Goal: Transaction & Acquisition: Purchase product/service

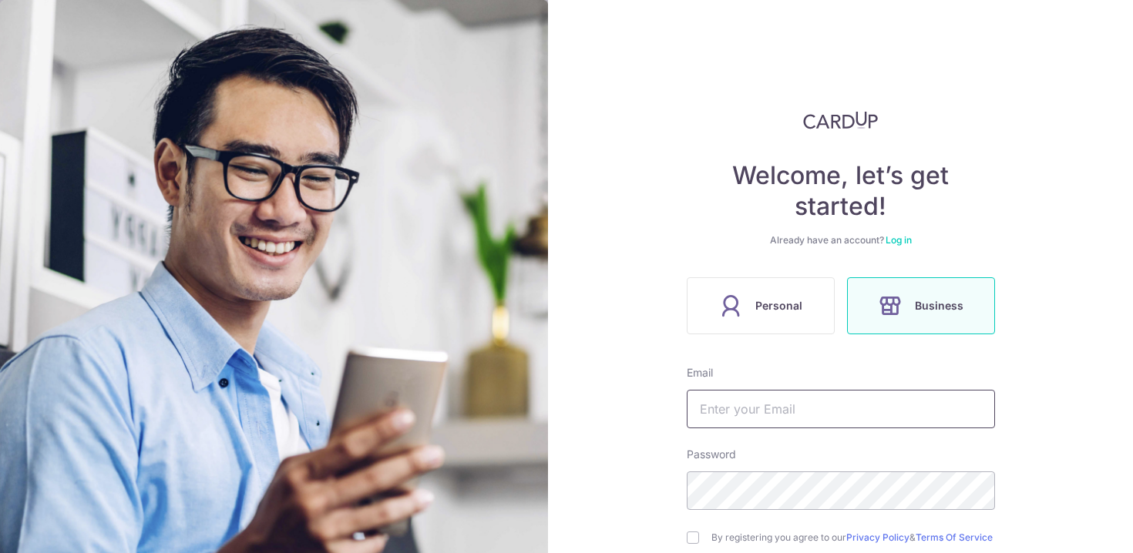
scroll to position [110, 0]
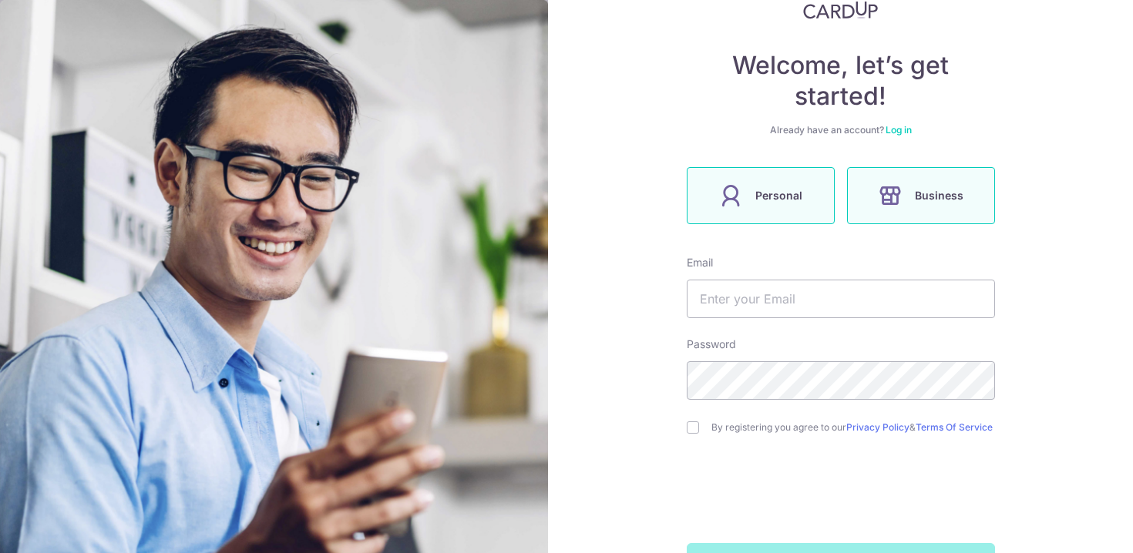
click at [771, 195] on span "Personal" at bounding box center [778, 195] width 47 height 18
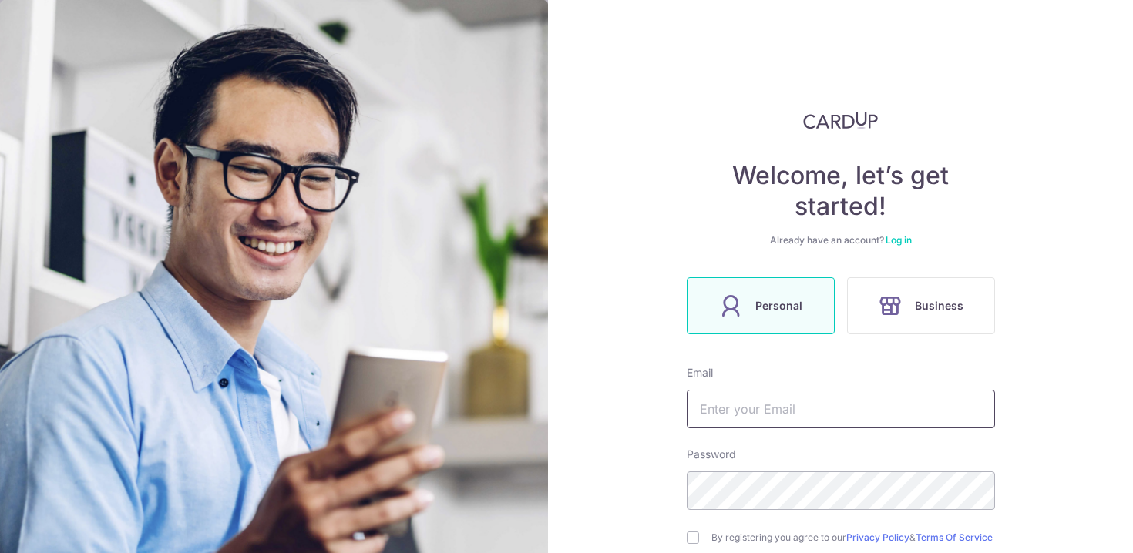
click at [766, 404] on input "text" at bounding box center [841, 409] width 308 height 39
type input "WILLGOH37@GMAIL.COM"
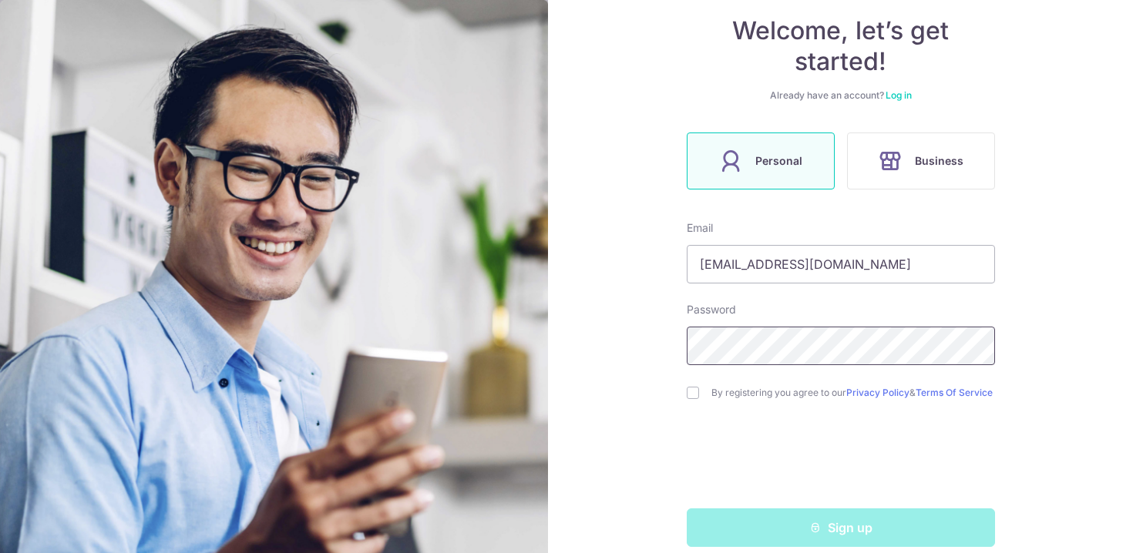
scroll to position [170, 0]
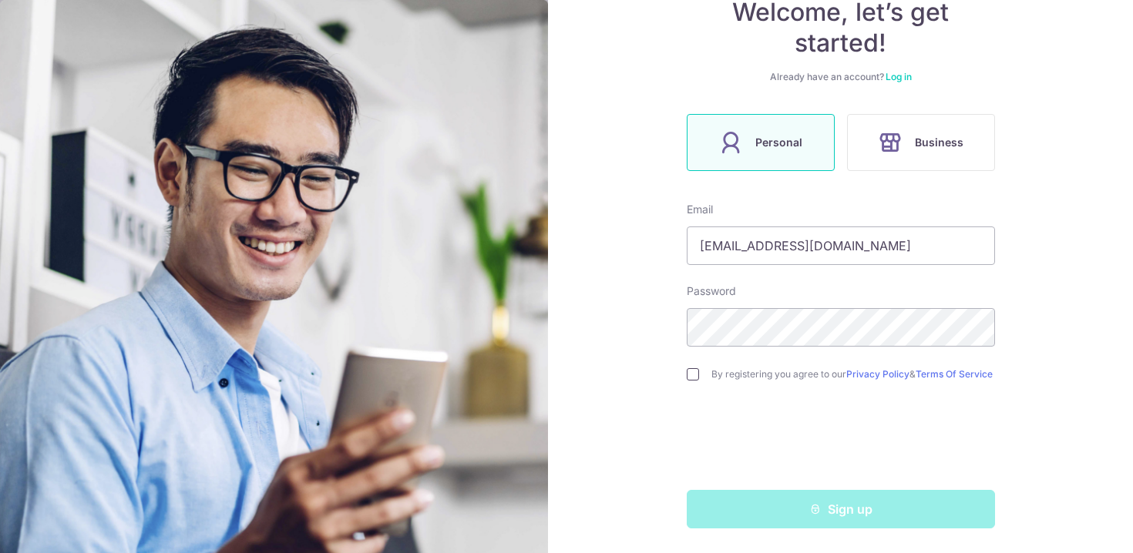
click at [687, 368] on input "checkbox" at bounding box center [693, 374] width 12 height 12
click at [687, 373] on input "checkbox" at bounding box center [693, 374] width 12 height 12
checkbox input "true"
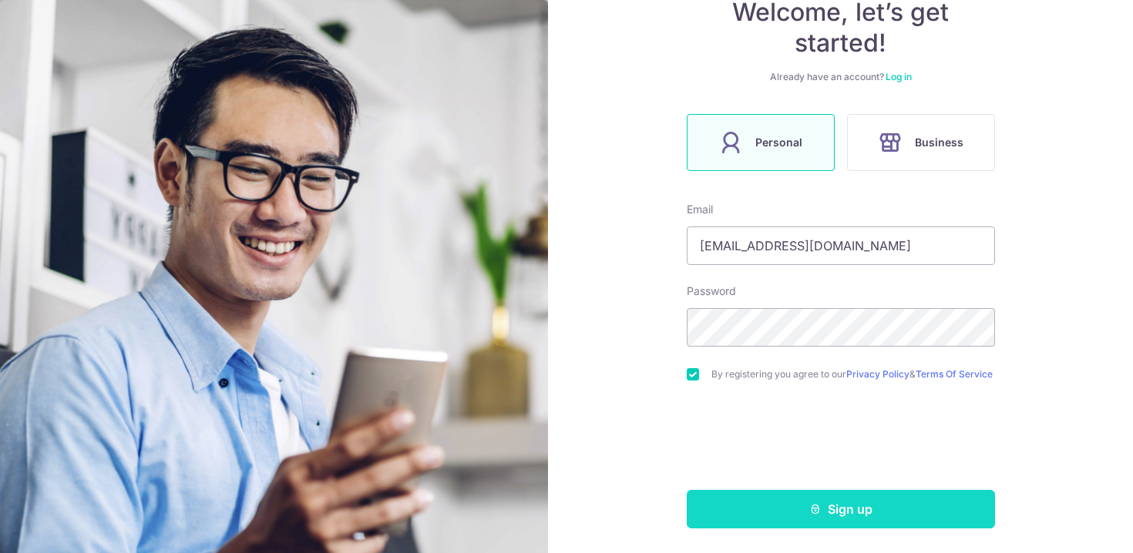
click at [825, 514] on button "Sign up" at bounding box center [841, 509] width 308 height 39
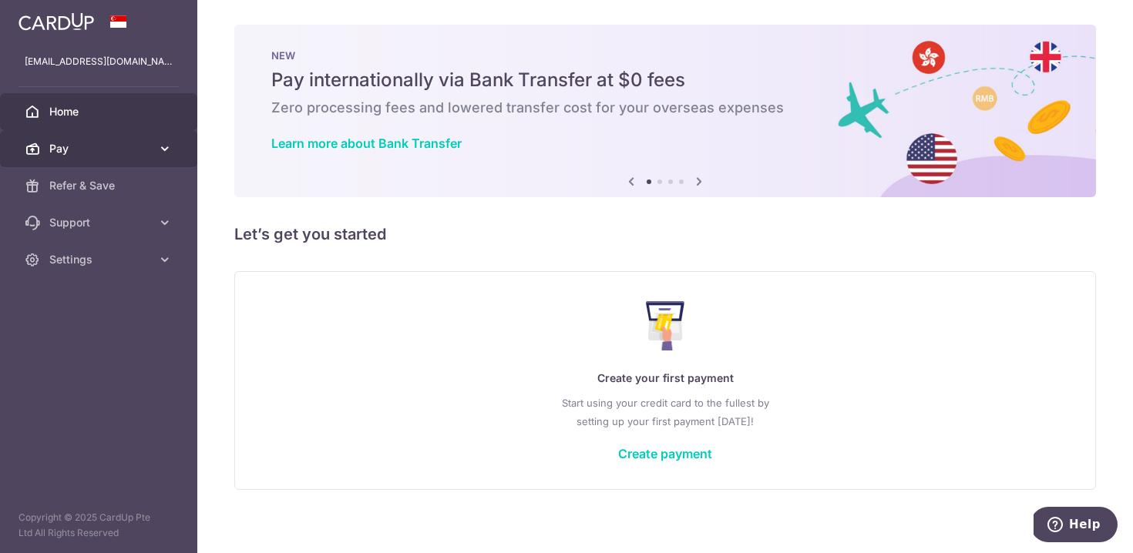
click at [157, 141] on icon at bounding box center [164, 148] width 15 height 15
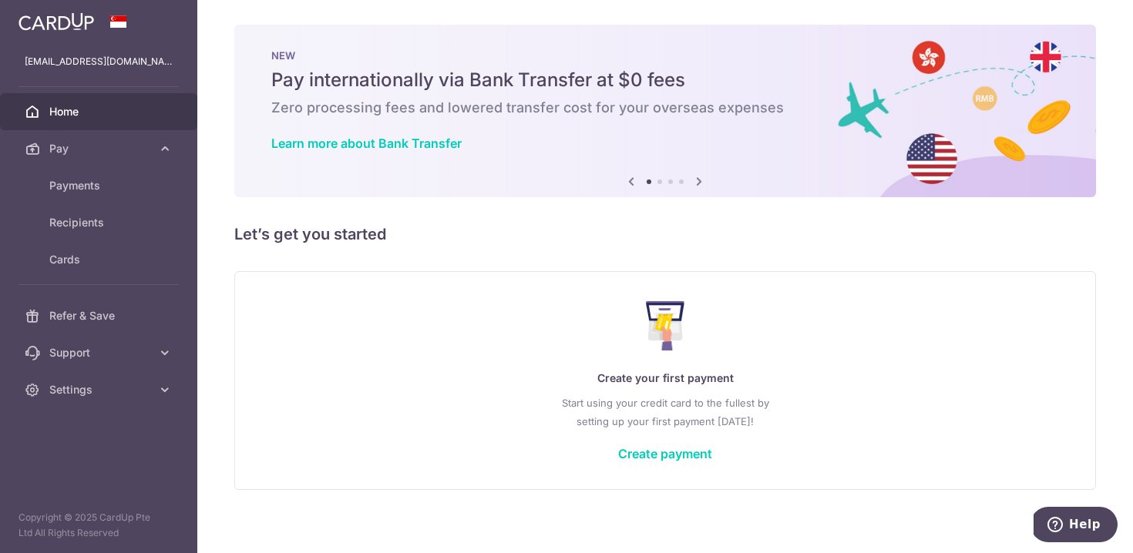
scroll to position [9, 0]
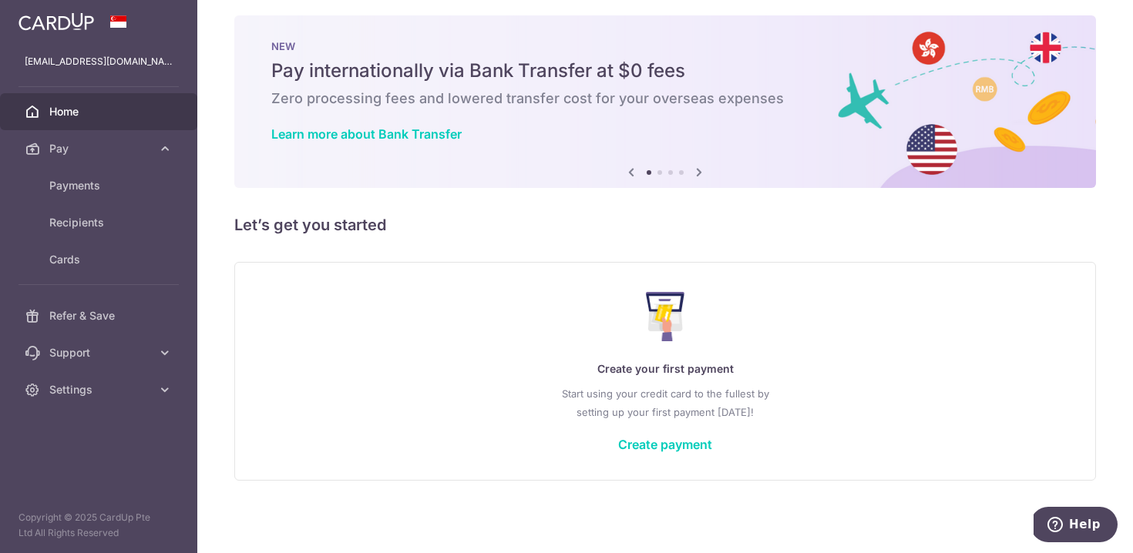
click at [579, 486] on div "× Pause Schedule Pause all future payments in this series Pause just this one p…" at bounding box center [665, 276] width 936 height 553
click at [682, 443] on link "Create payment" at bounding box center [665, 444] width 94 height 15
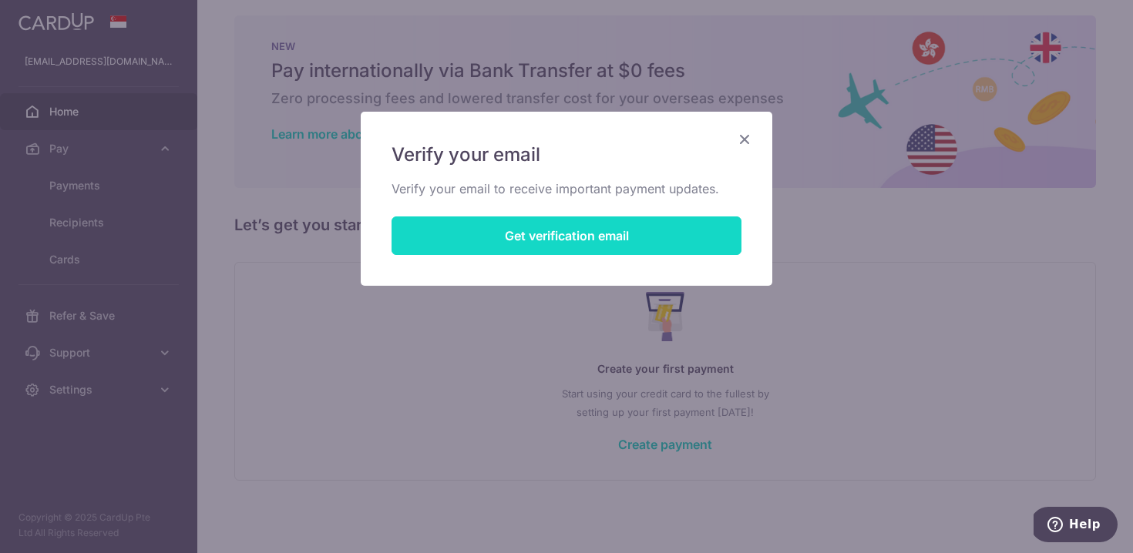
click at [525, 239] on button "Get verification email" at bounding box center [566, 236] width 350 height 39
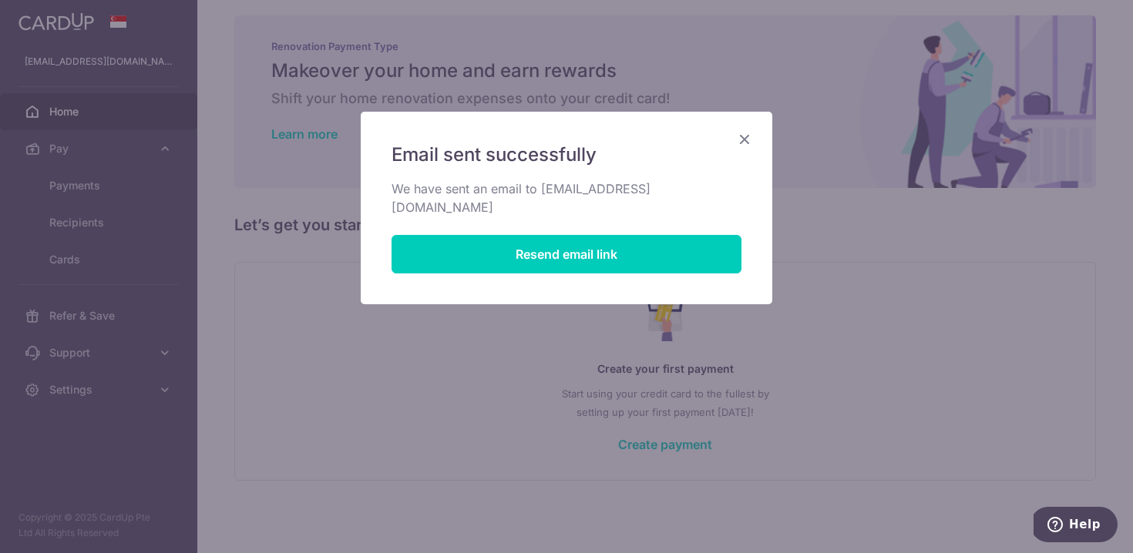
click at [743, 139] on icon "Close" at bounding box center [744, 138] width 18 height 19
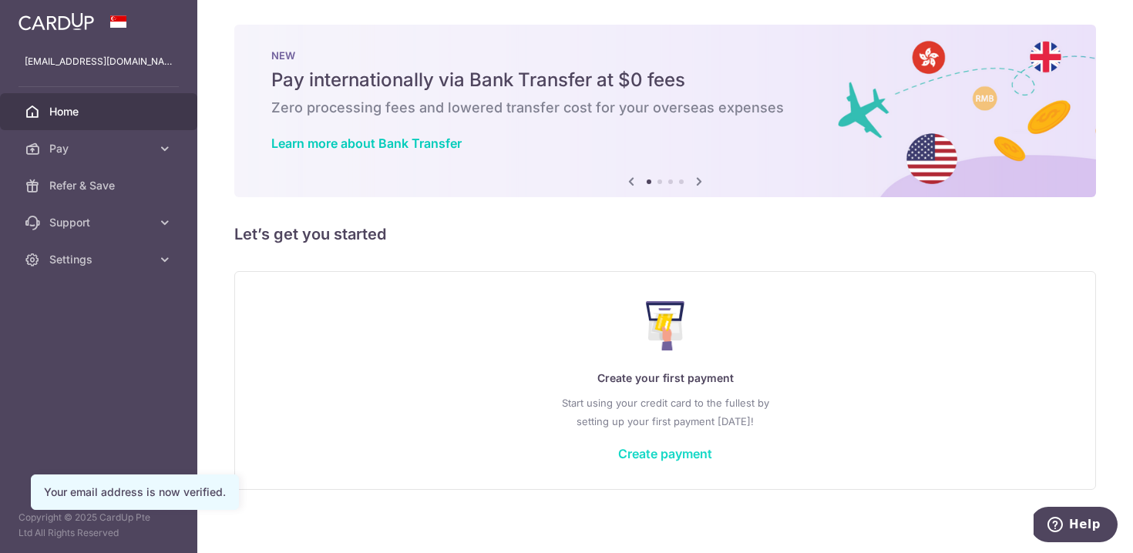
click at [664, 455] on link "Create payment" at bounding box center [665, 453] width 94 height 15
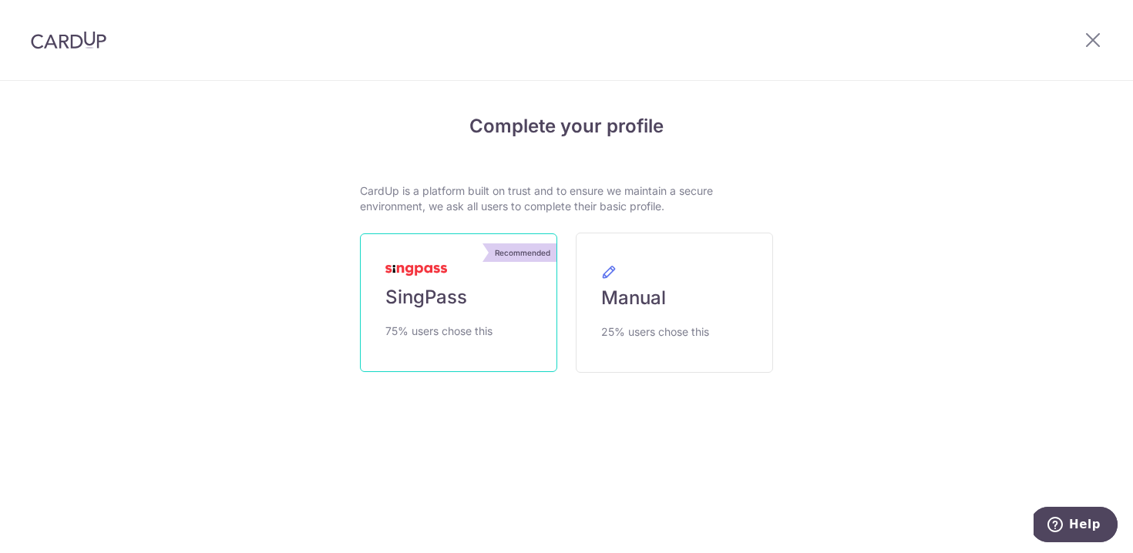
click at [485, 307] on link "Recommended SingPass 75% users chose this" at bounding box center [458, 303] width 197 height 139
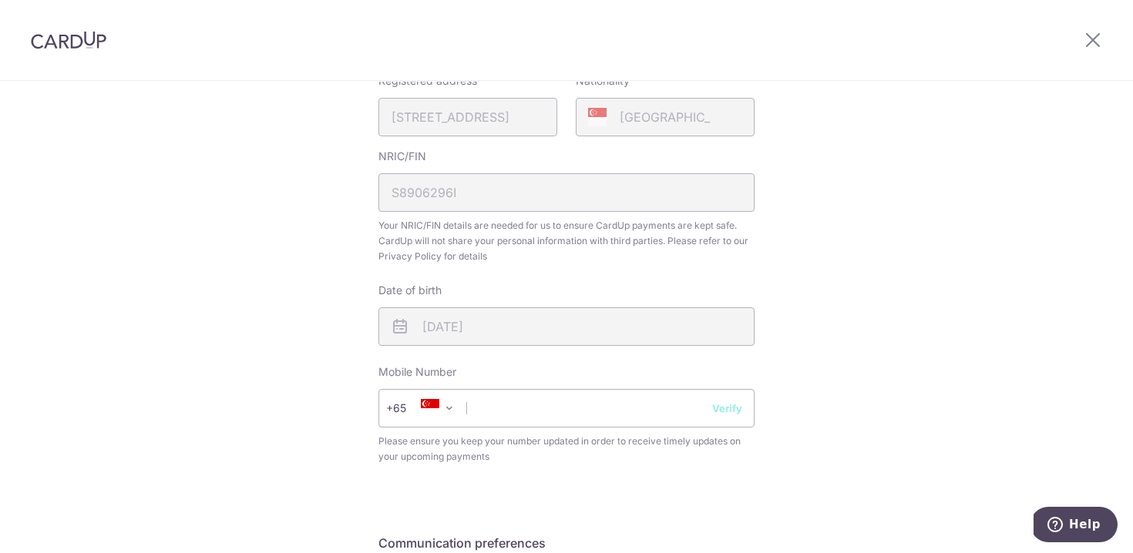
scroll to position [418, 0]
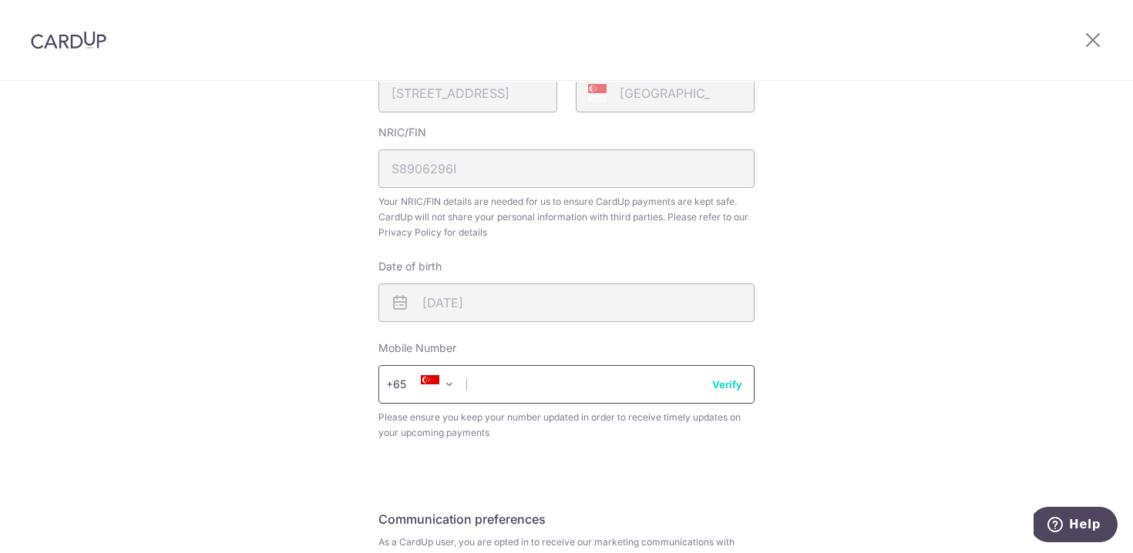
click at [604, 375] on input "text" at bounding box center [566, 384] width 376 height 39
type input "82800394"
click at [935, 344] on div "Review your details Your Details Please provide your full name as per your NRIC…" at bounding box center [566, 193] width 1133 height 1060
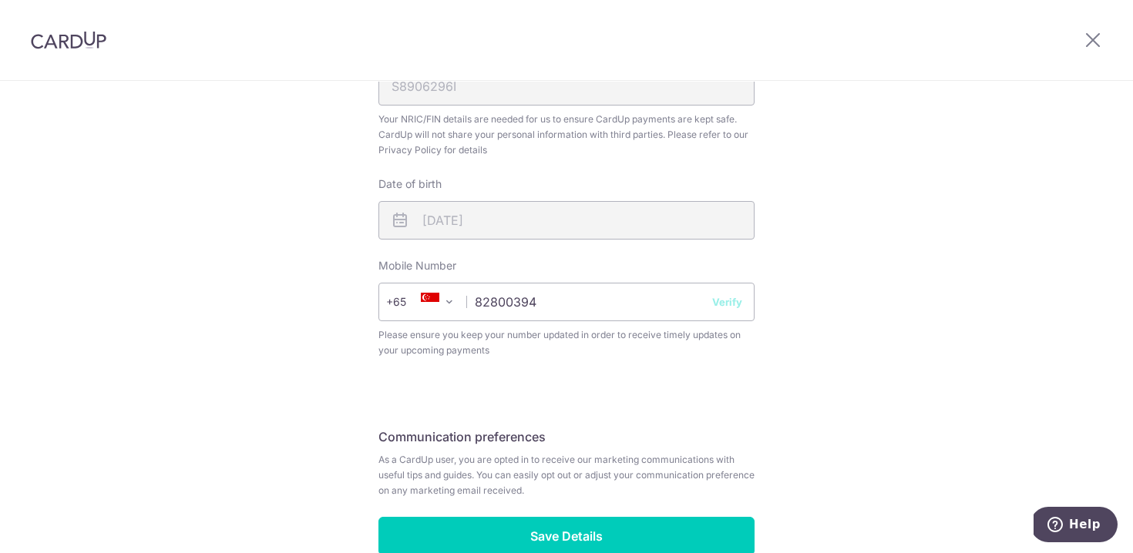
scroll to position [588, 0]
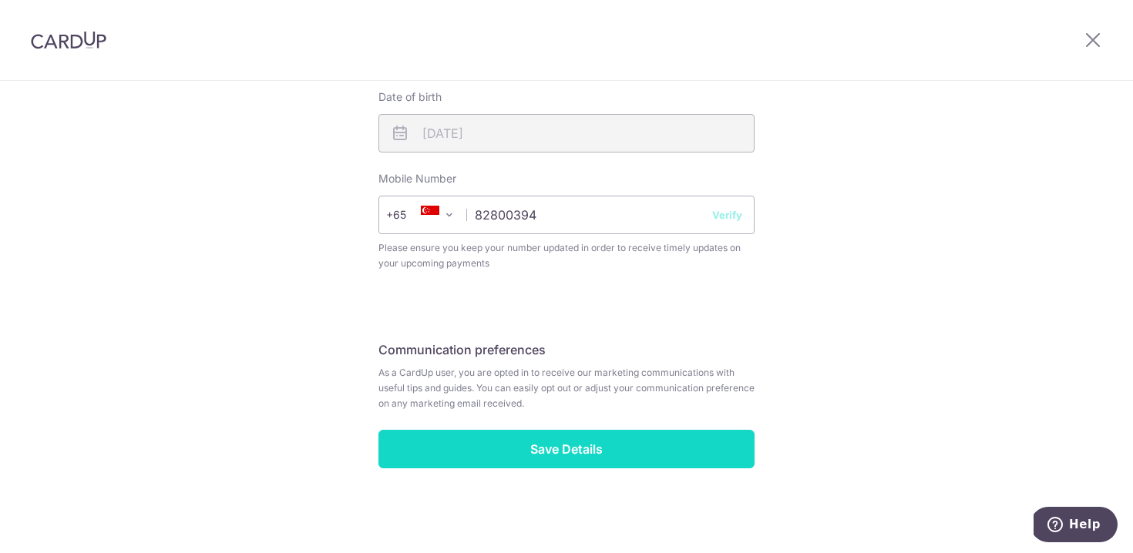
click at [667, 449] on input "Save Details" at bounding box center [566, 449] width 376 height 39
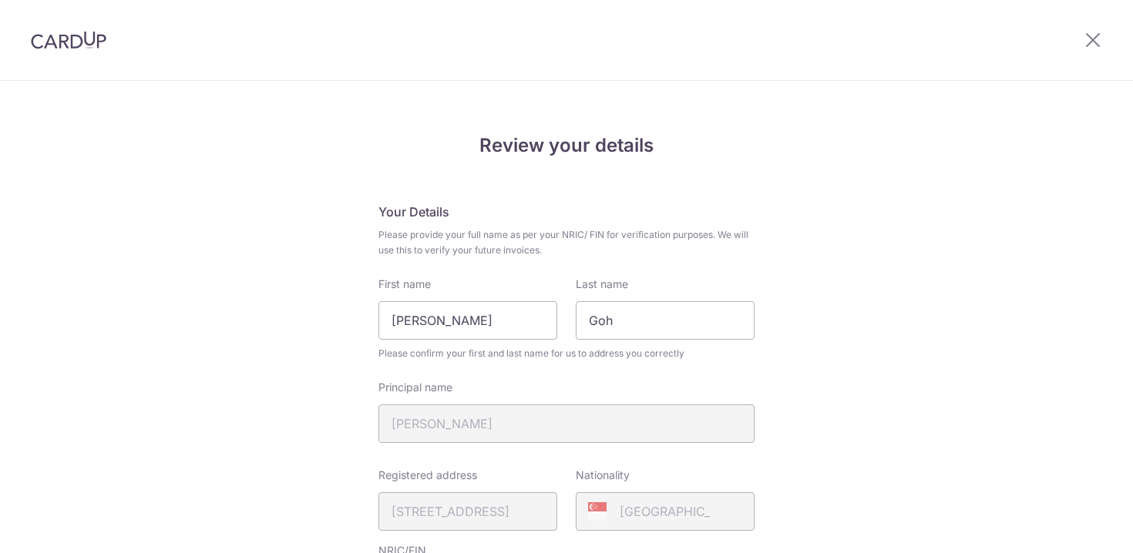
scroll to position [610, 0]
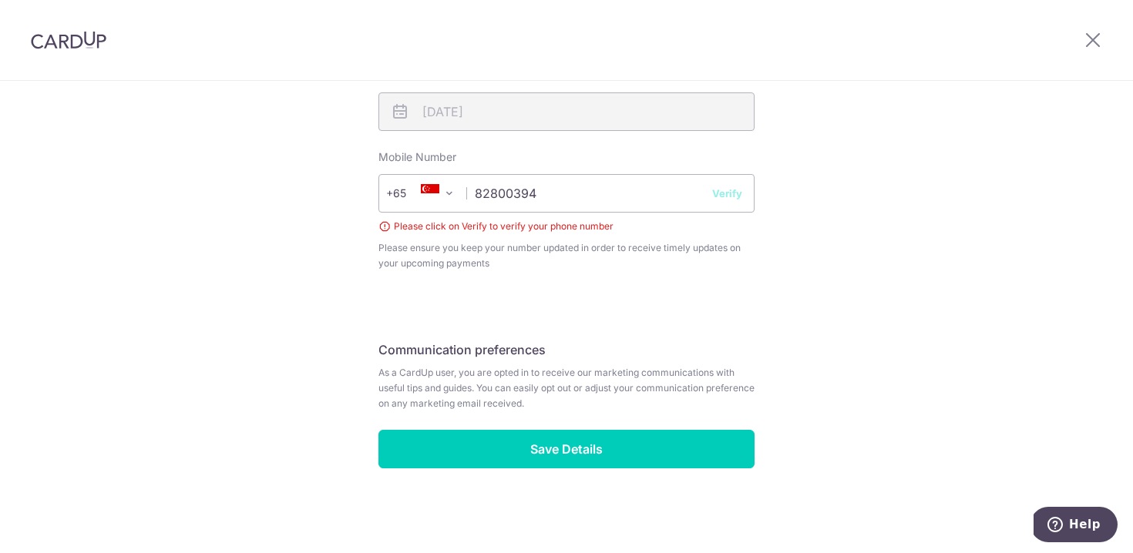
click at [712, 194] on button "Verify" at bounding box center [727, 193] width 30 height 15
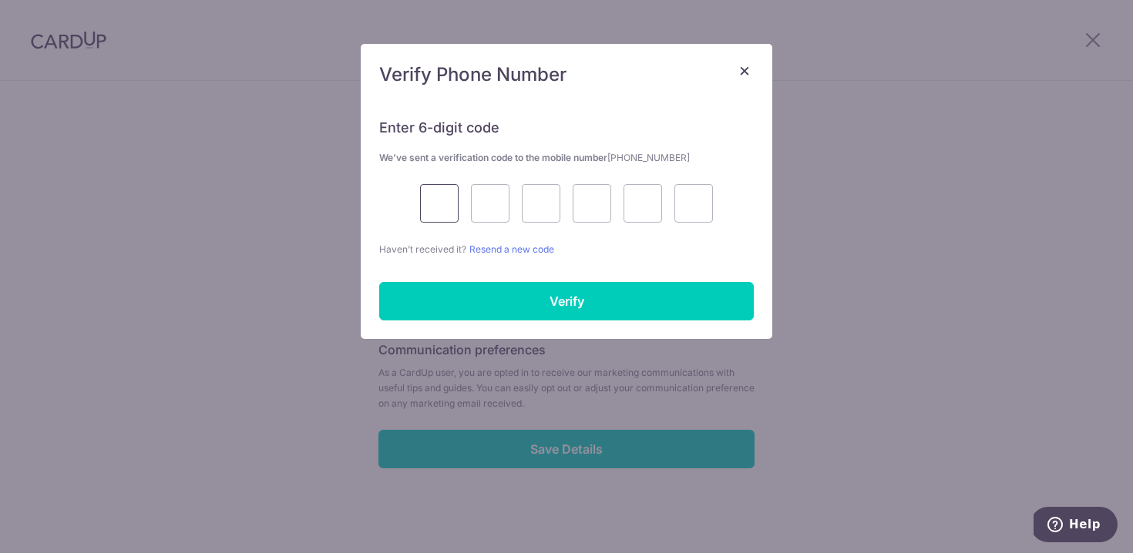
click at [429, 210] on input "text" at bounding box center [439, 203] width 39 height 39
click at [497, 247] on link "Resend a new code" at bounding box center [511, 250] width 85 height 12
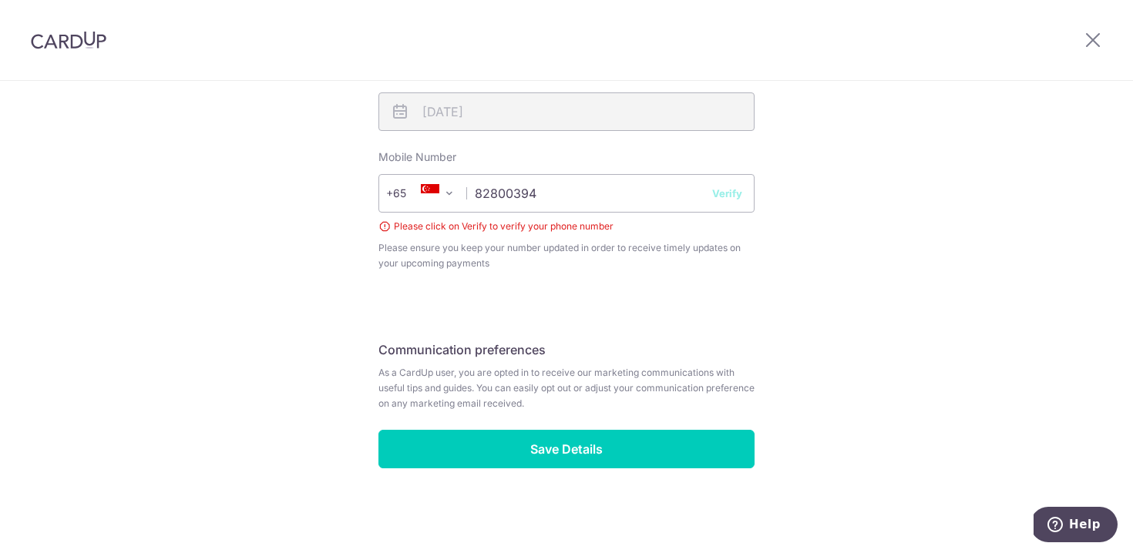
click at [720, 197] on button "Verify" at bounding box center [727, 193] width 30 height 15
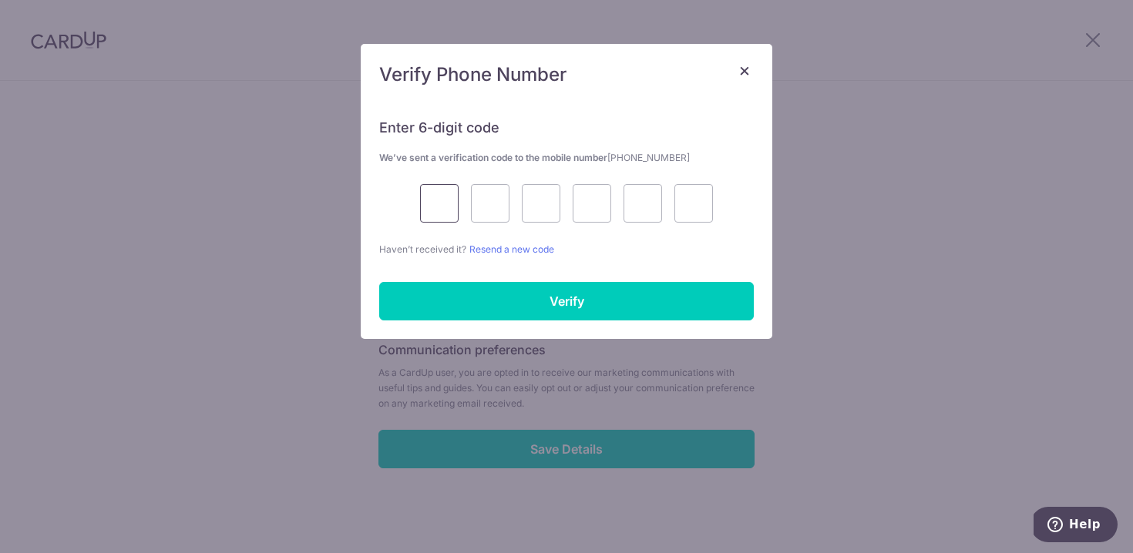
click at [434, 204] on input "text" at bounding box center [439, 203] width 39 height 39
type input "1"
type input "6"
type input "4"
type input "2"
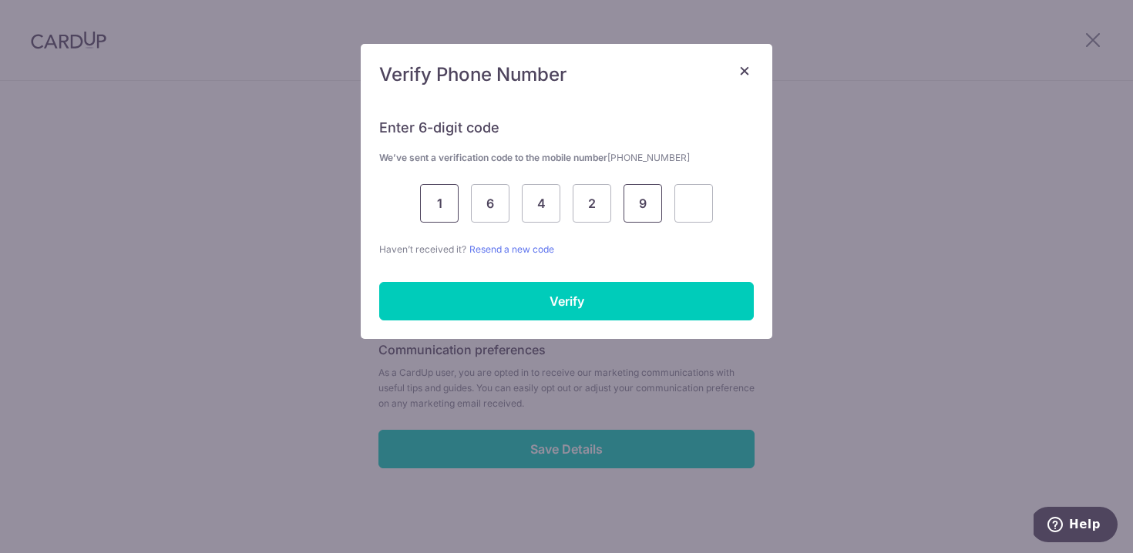
type input "9"
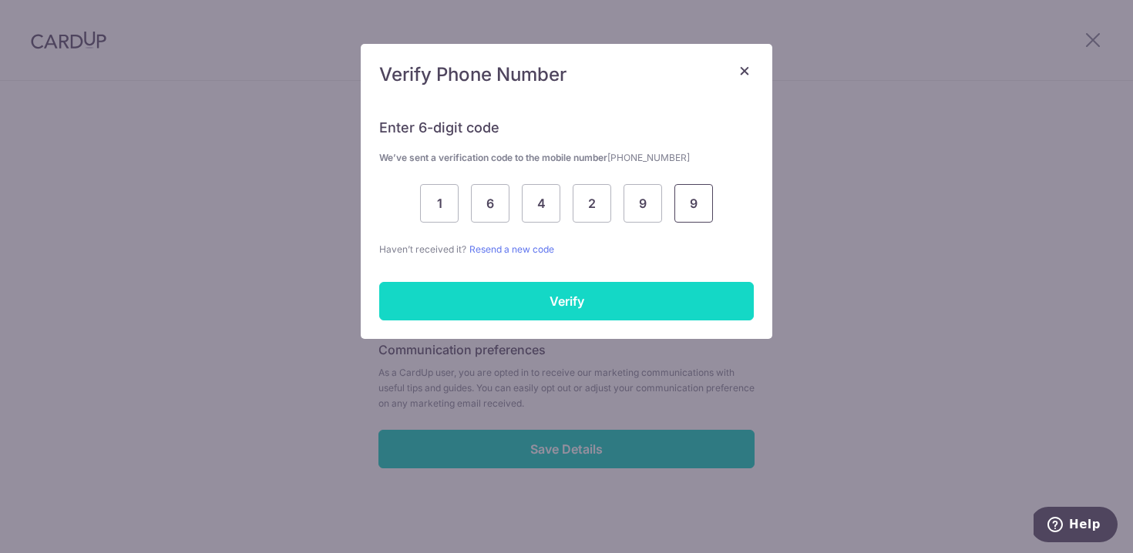
type input "9"
click at [469, 314] on input "Verify" at bounding box center [566, 301] width 375 height 39
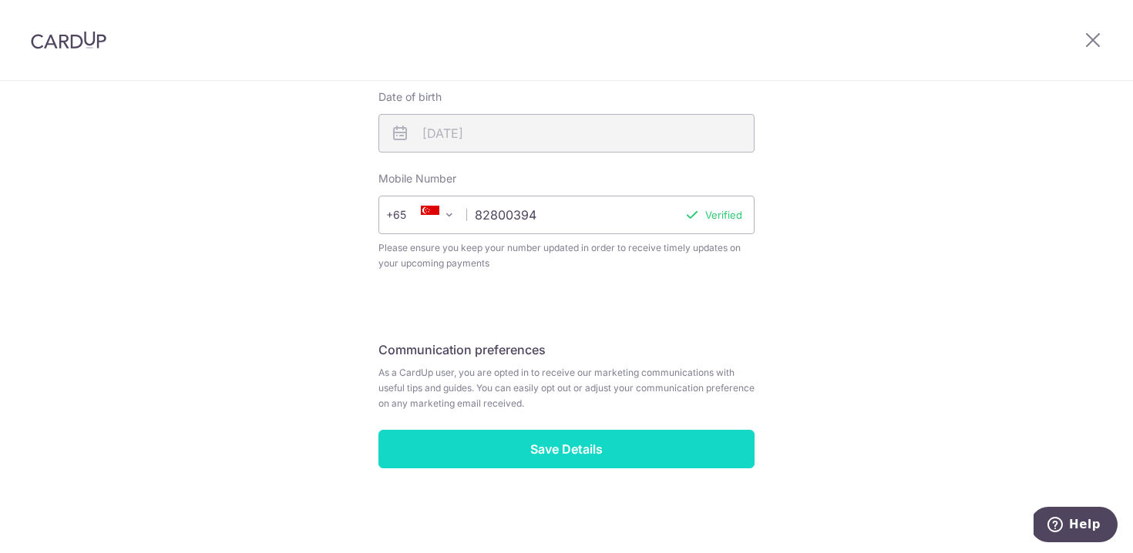
click at [560, 445] on input "Save Details" at bounding box center [566, 449] width 376 height 39
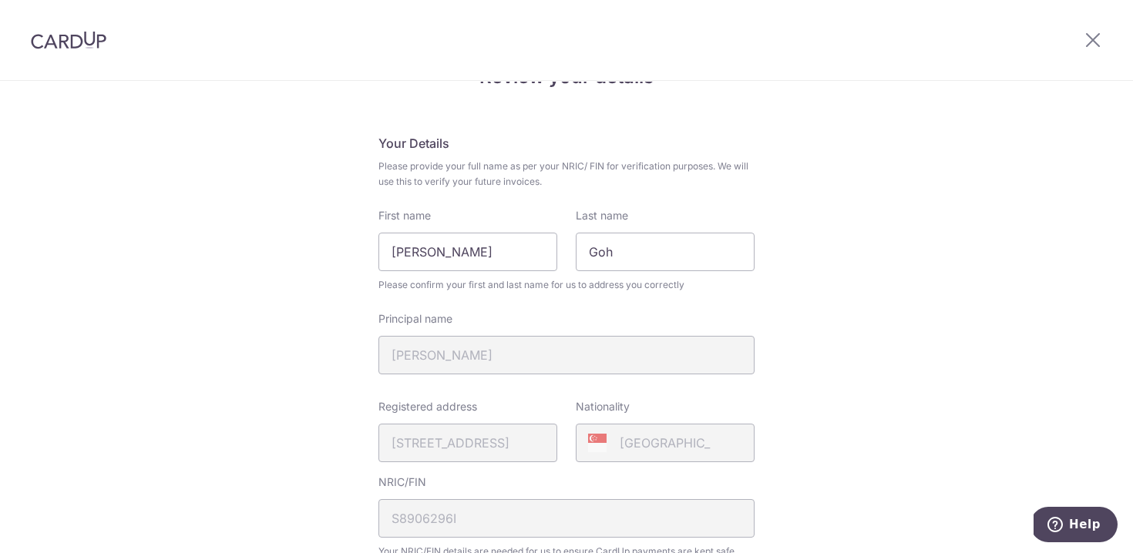
scroll to position [69, 0]
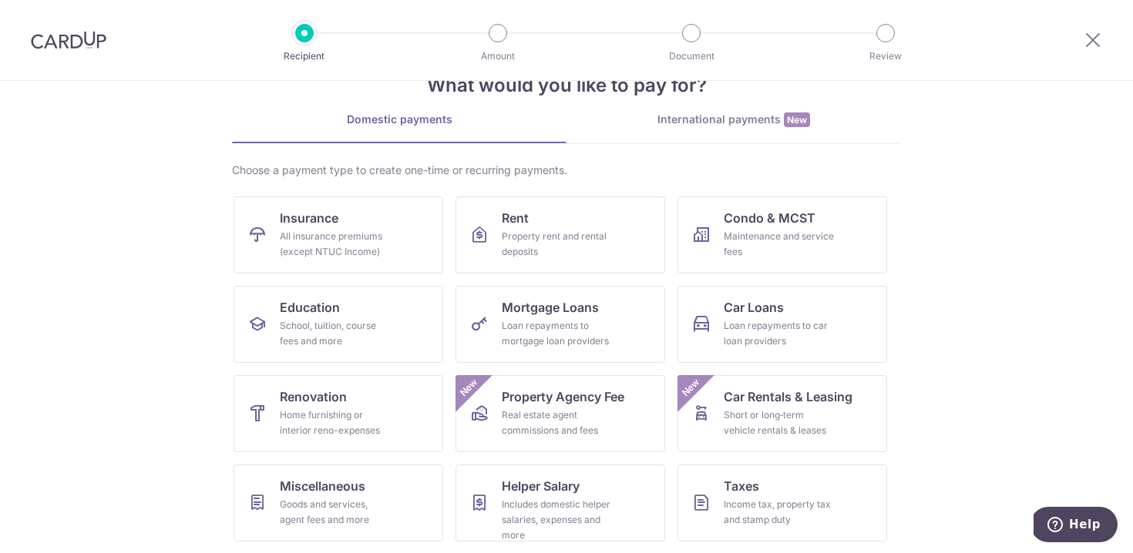
scroll to position [45, 0]
click at [561, 236] on div "Property rent and rental deposits" at bounding box center [557, 245] width 111 height 31
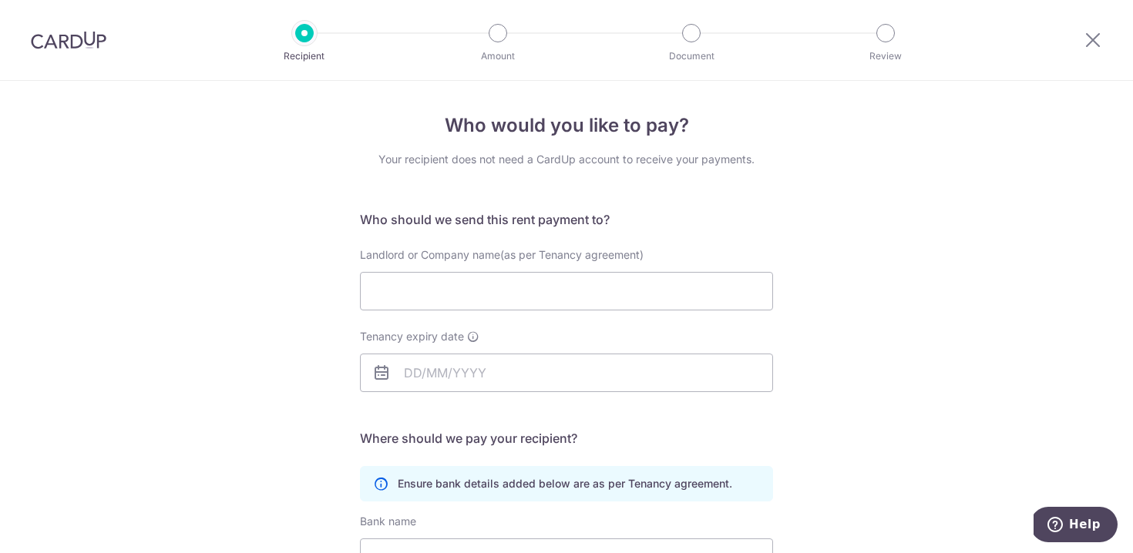
click at [59, 54] on div at bounding box center [68, 40] width 137 height 80
click at [59, 41] on img at bounding box center [69, 40] width 76 height 18
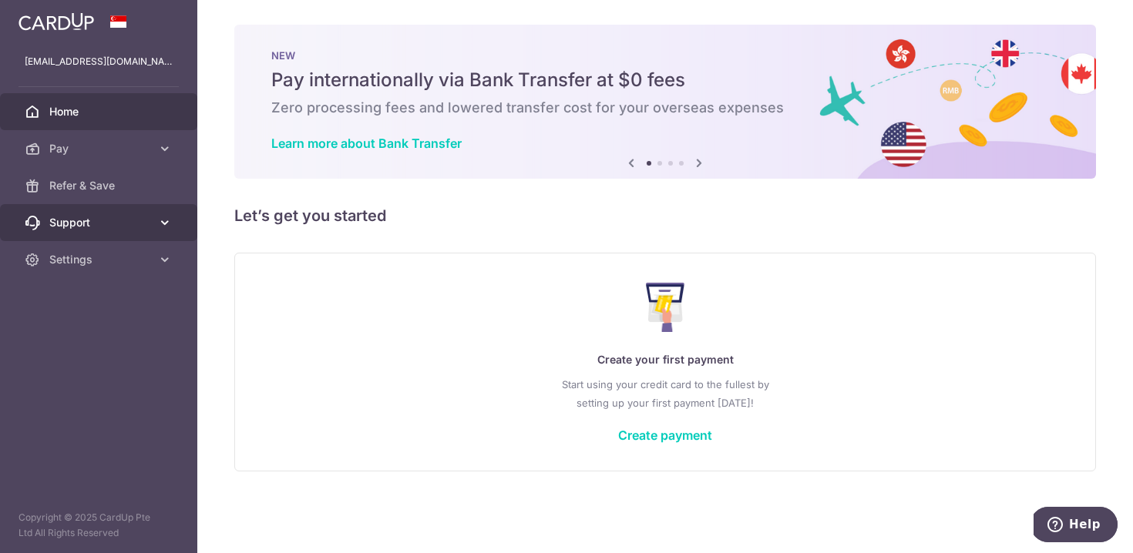
click at [160, 224] on icon at bounding box center [164, 222] width 15 height 15
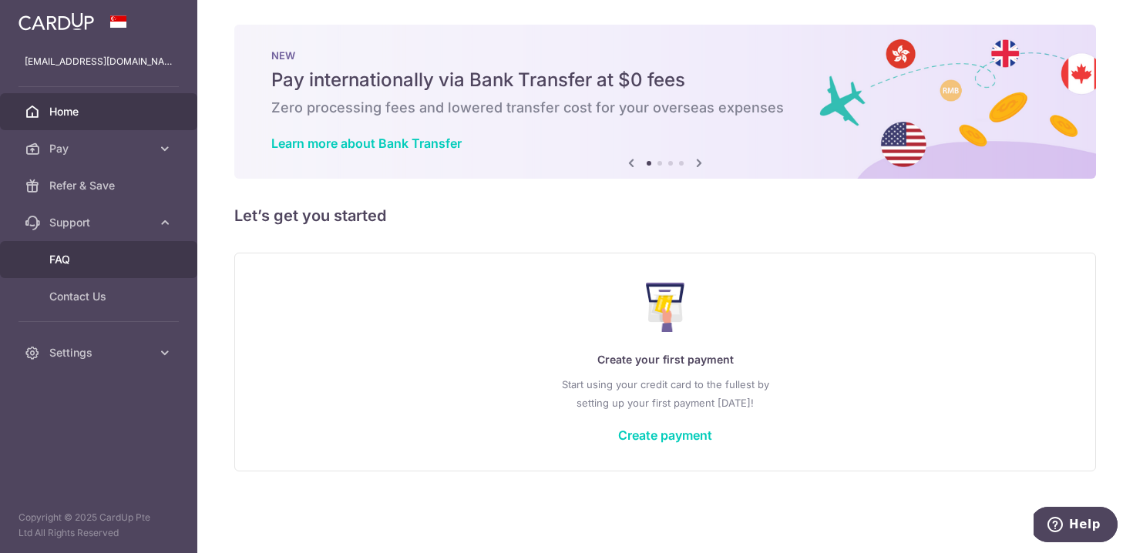
click at [125, 262] on span "FAQ" at bounding box center [100, 259] width 102 height 15
click at [688, 439] on link "Create payment" at bounding box center [665, 435] width 94 height 15
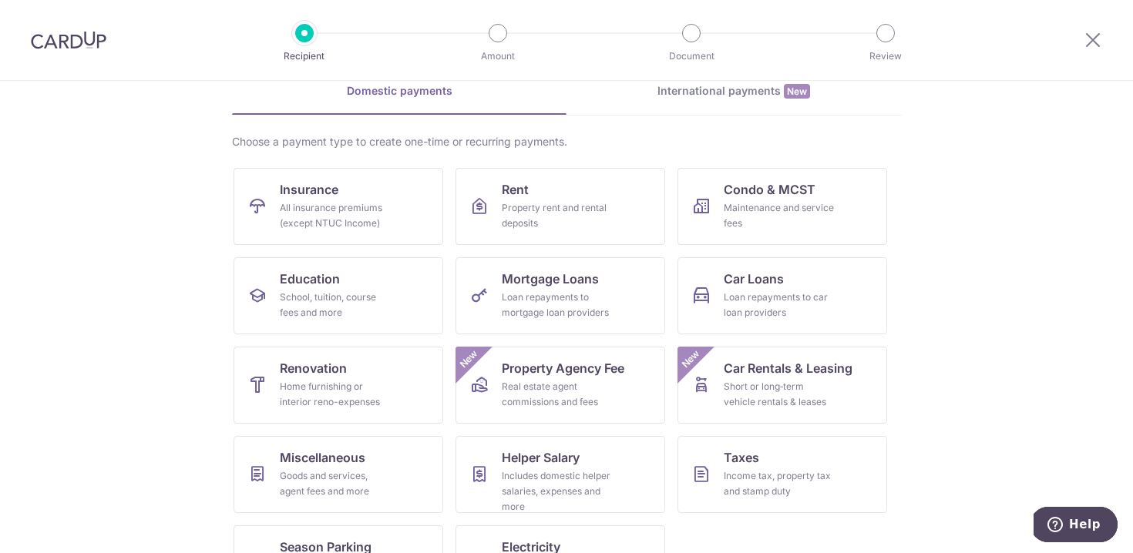
scroll to position [136, 0]
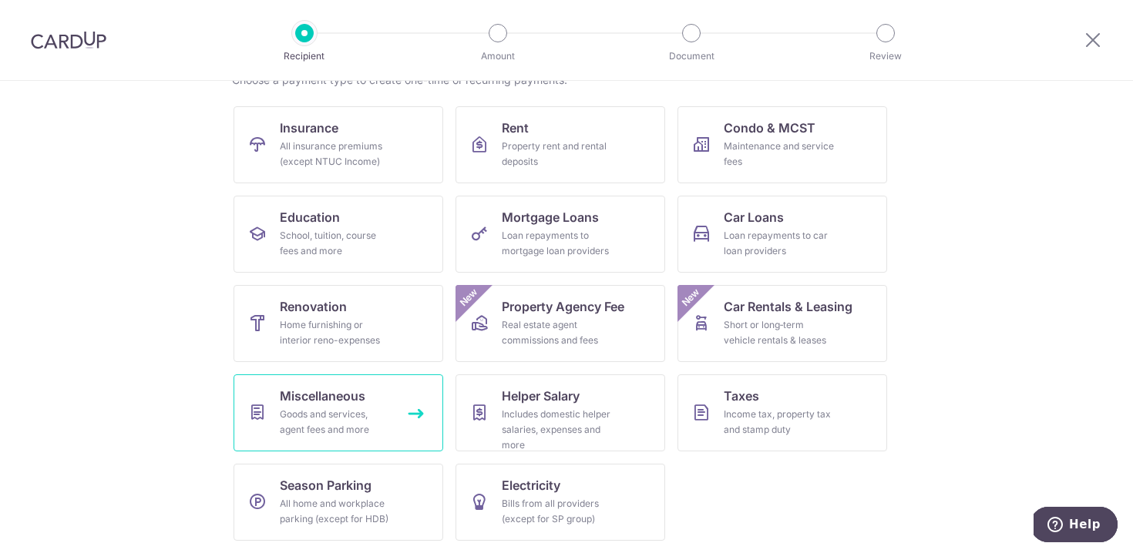
click at [316, 412] on div "Goods and services, agent fees and more" at bounding box center [335, 422] width 111 height 31
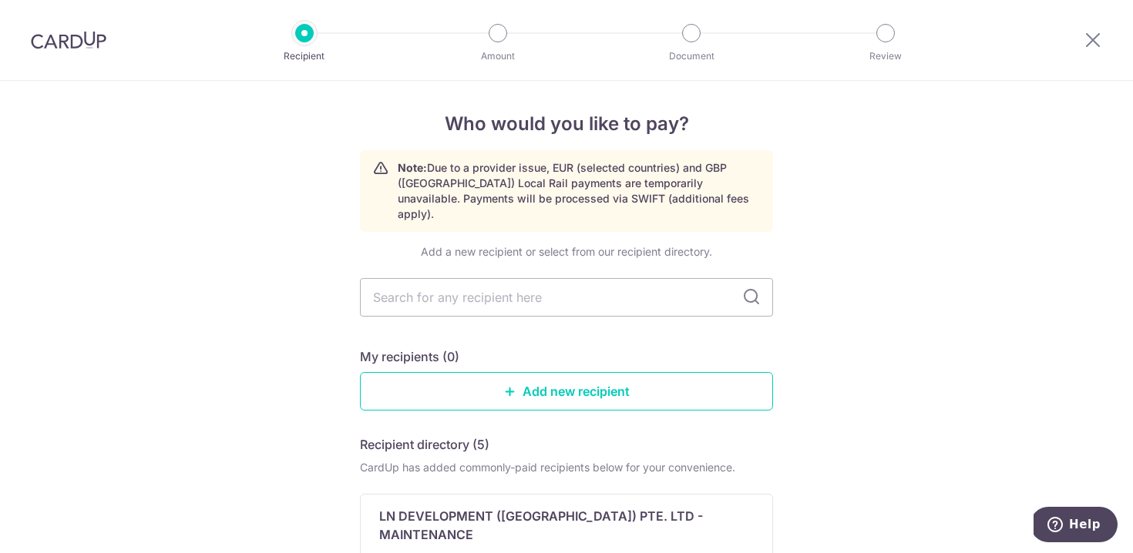
scroll to position [2, 0]
click at [590, 375] on link "Add new recipient" at bounding box center [566, 391] width 413 height 39
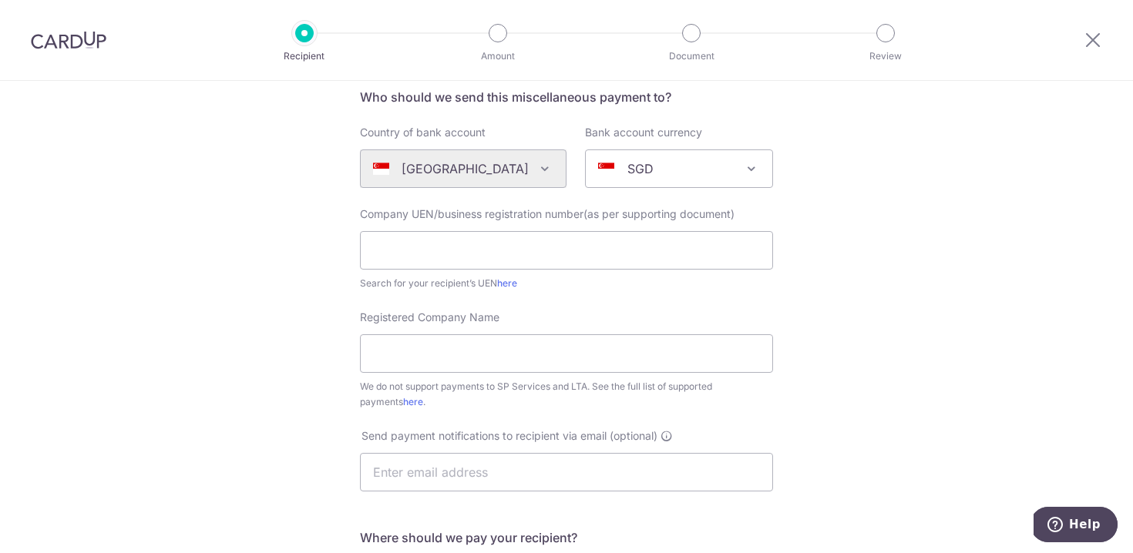
scroll to position [111, 0]
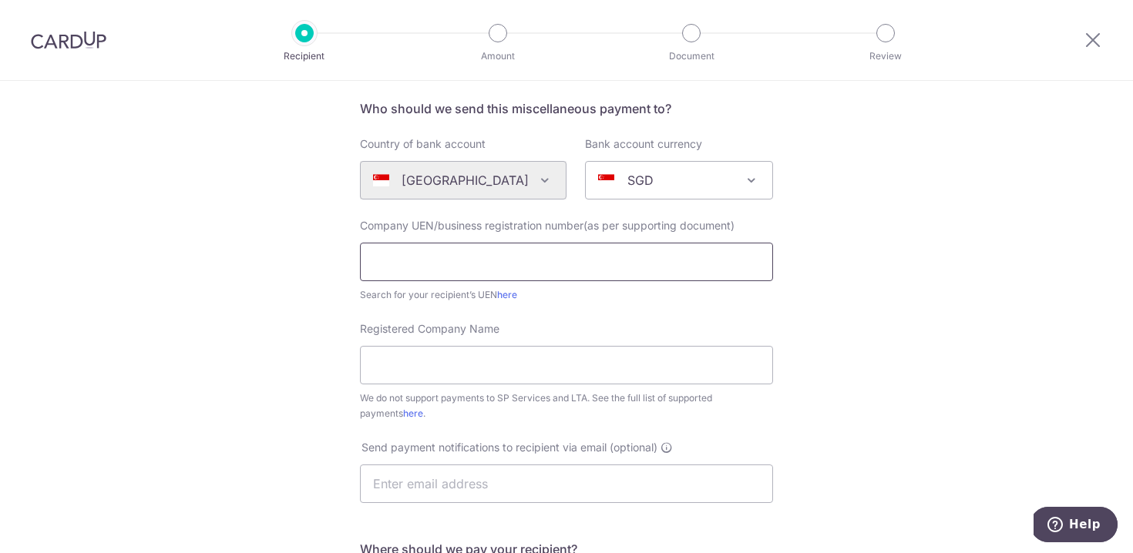
click at [651, 259] on input "text" at bounding box center [566, 262] width 413 height 39
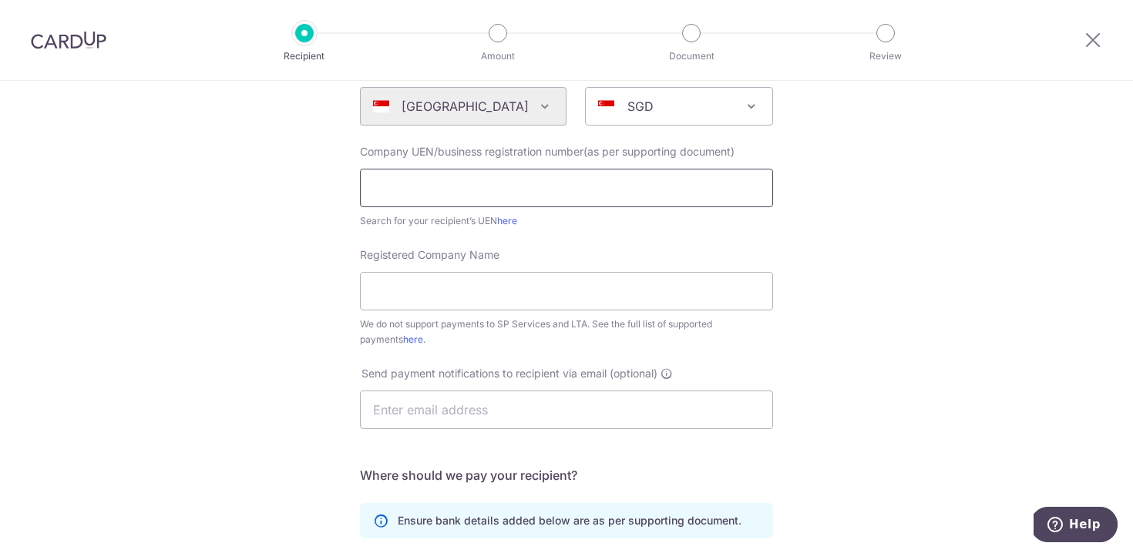
scroll to position [195, 0]
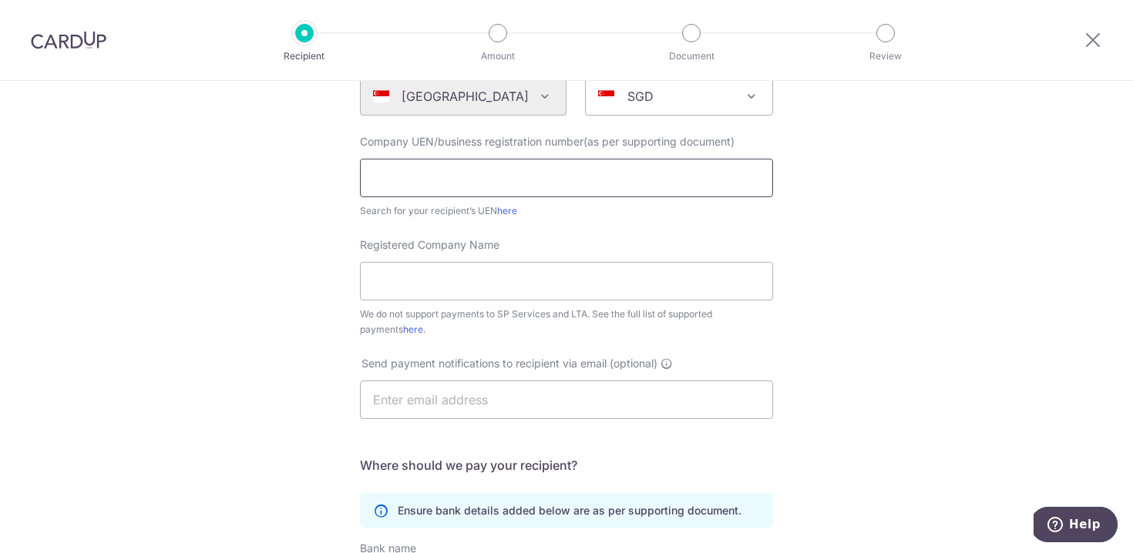
click at [497, 183] on input "text" at bounding box center [566, 178] width 413 height 39
type input "201530581C"
click at [500, 212] on link "here" at bounding box center [507, 211] width 20 height 12
click at [614, 277] on input "Registered Company Name" at bounding box center [566, 281] width 413 height 39
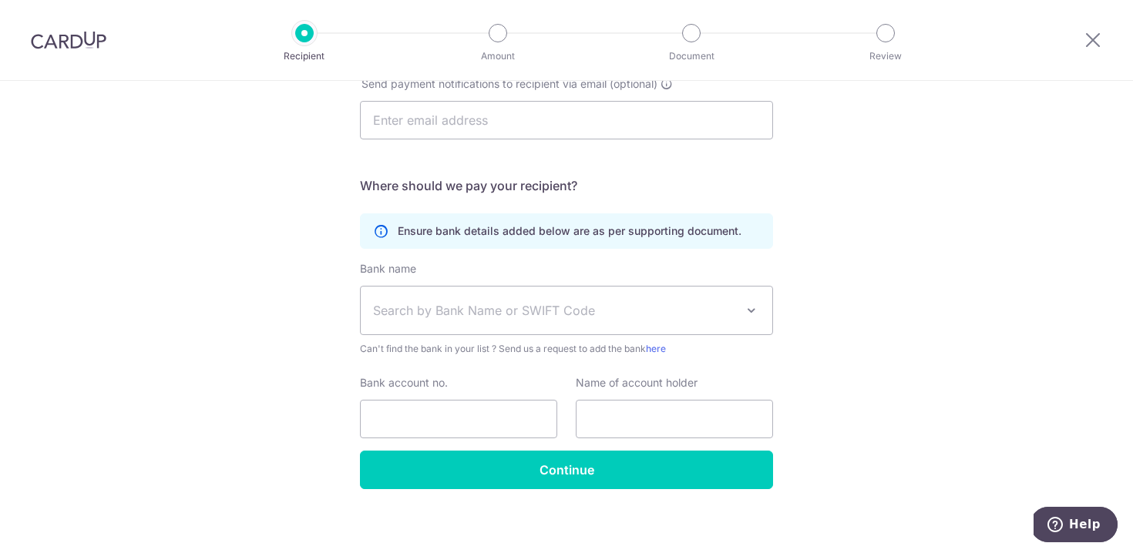
scroll to position [483, 0]
